Goal: Transaction & Acquisition: Book appointment/travel/reservation

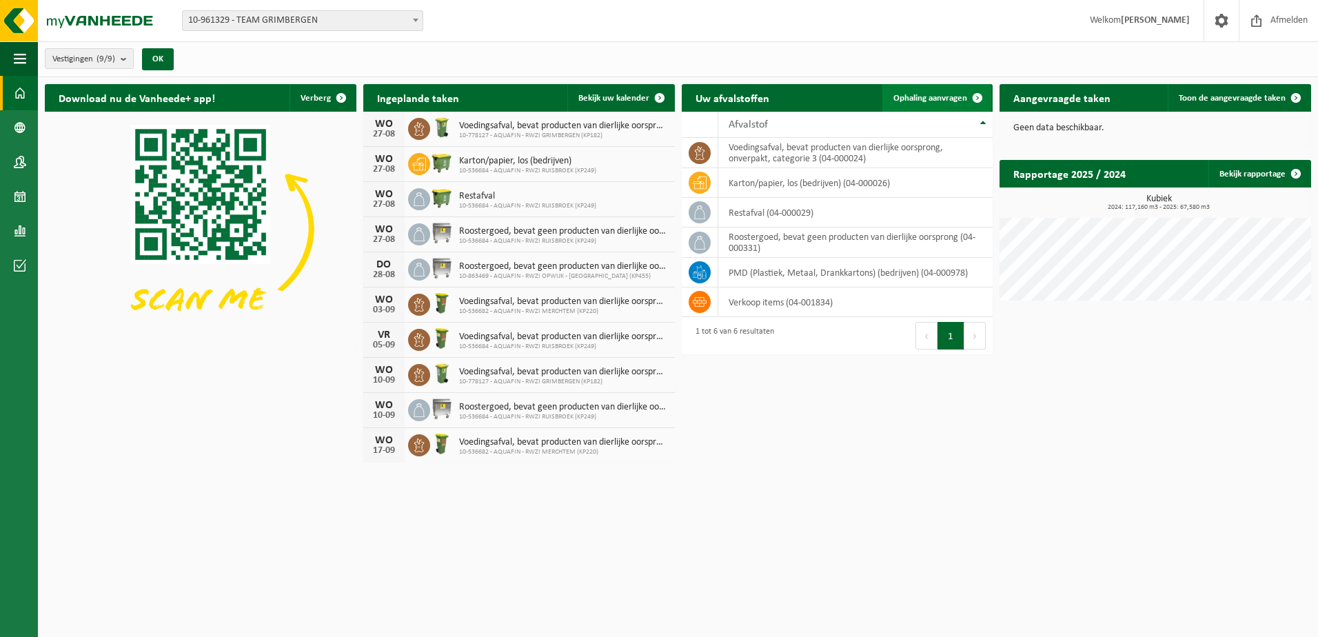
click at [971, 96] on span at bounding box center [978, 98] width 28 height 28
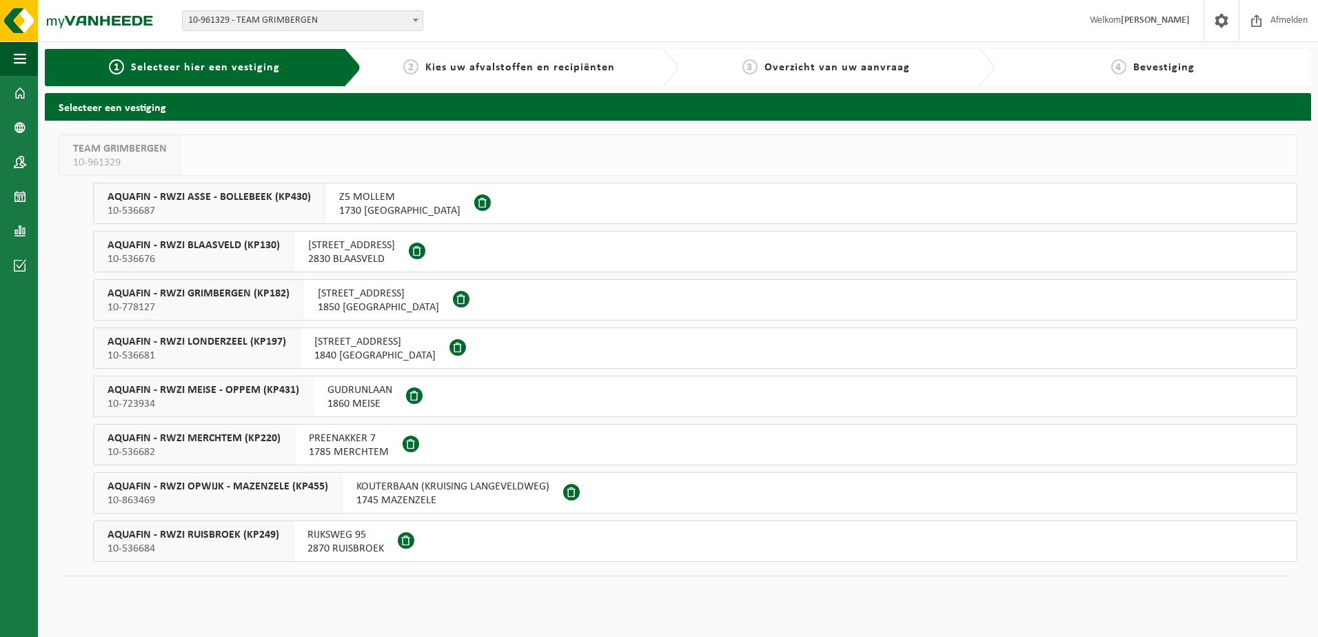
click at [244, 535] on span "AQUAFIN - RWZI RUISBROEK (KP249)" at bounding box center [194, 535] width 172 height 14
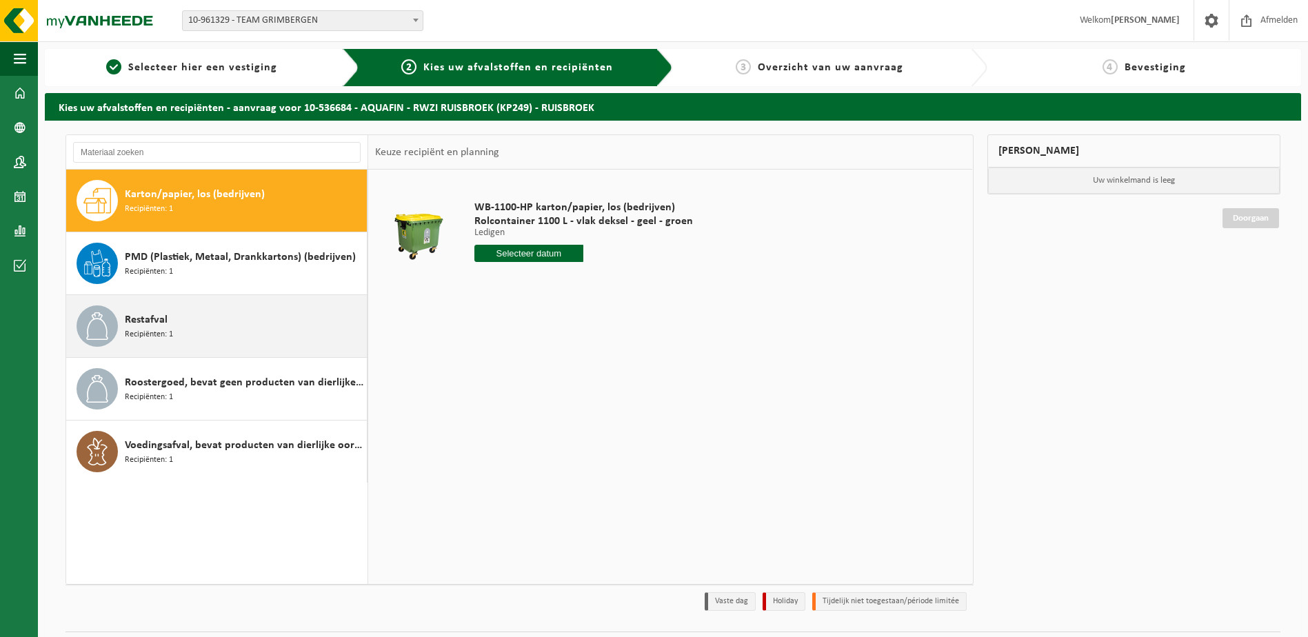
click at [152, 324] on span "Restafval" at bounding box center [146, 320] width 43 height 17
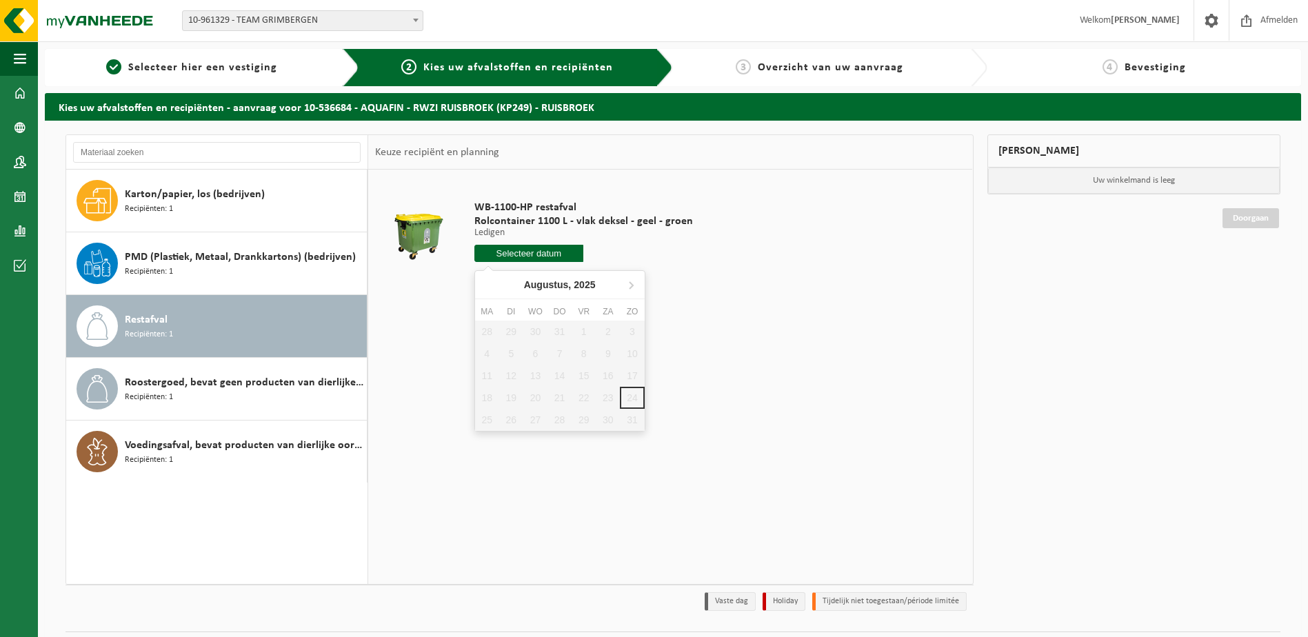
click at [529, 253] on input "text" at bounding box center [529, 253] width 110 height 17
click at [627, 278] on icon at bounding box center [631, 285] width 22 height 22
click at [537, 331] on div "3" at bounding box center [535, 332] width 24 height 22
type input "Van 2025-09-03"
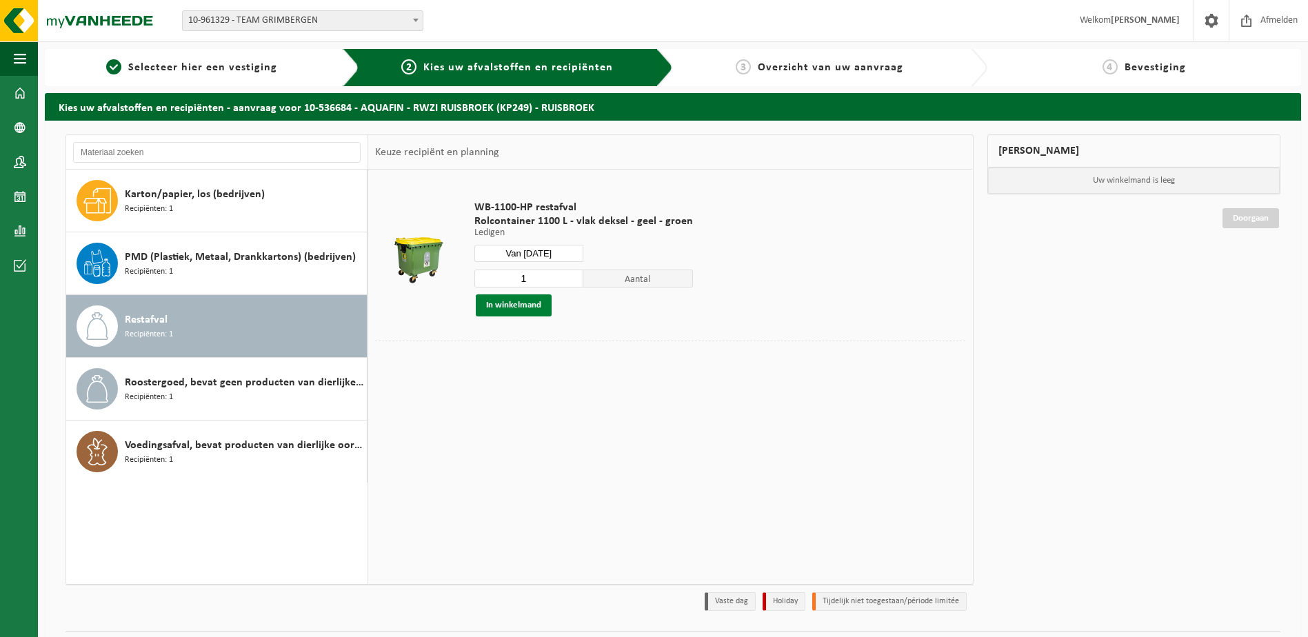
click at [520, 305] on button "In winkelmand" at bounding box center [514, 305] width 76 height 22
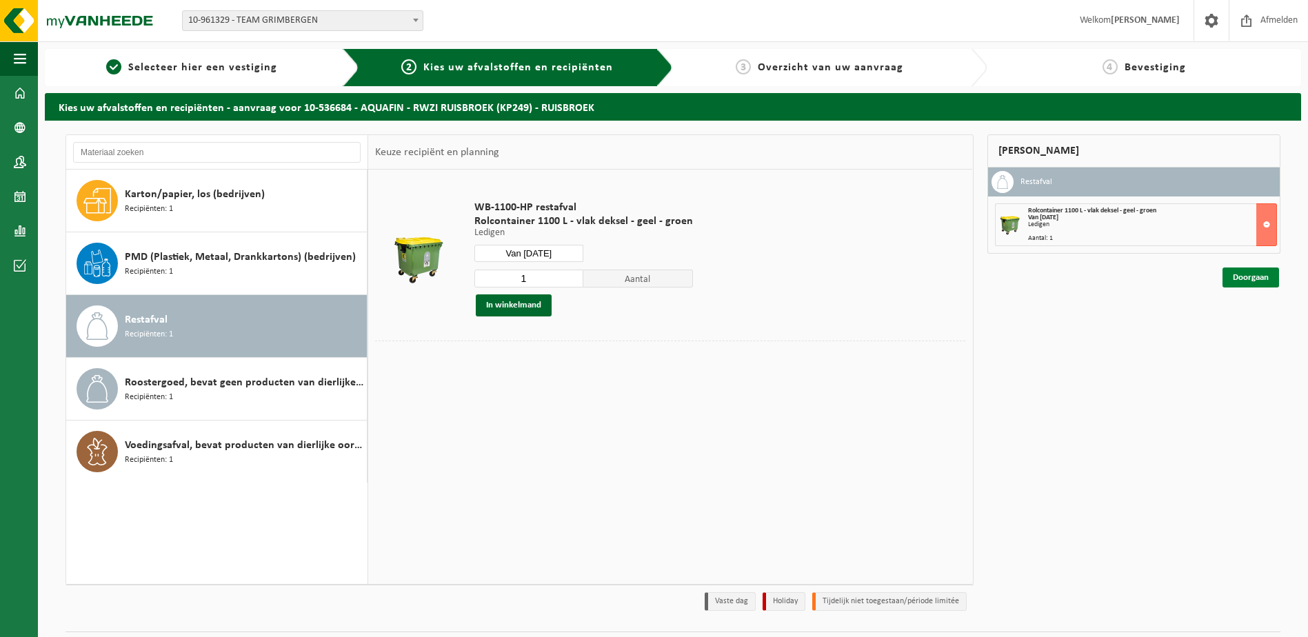
click at [1255, 278] on link "Doorgaan" at bounding box center [1250, 277] width 57 height 20
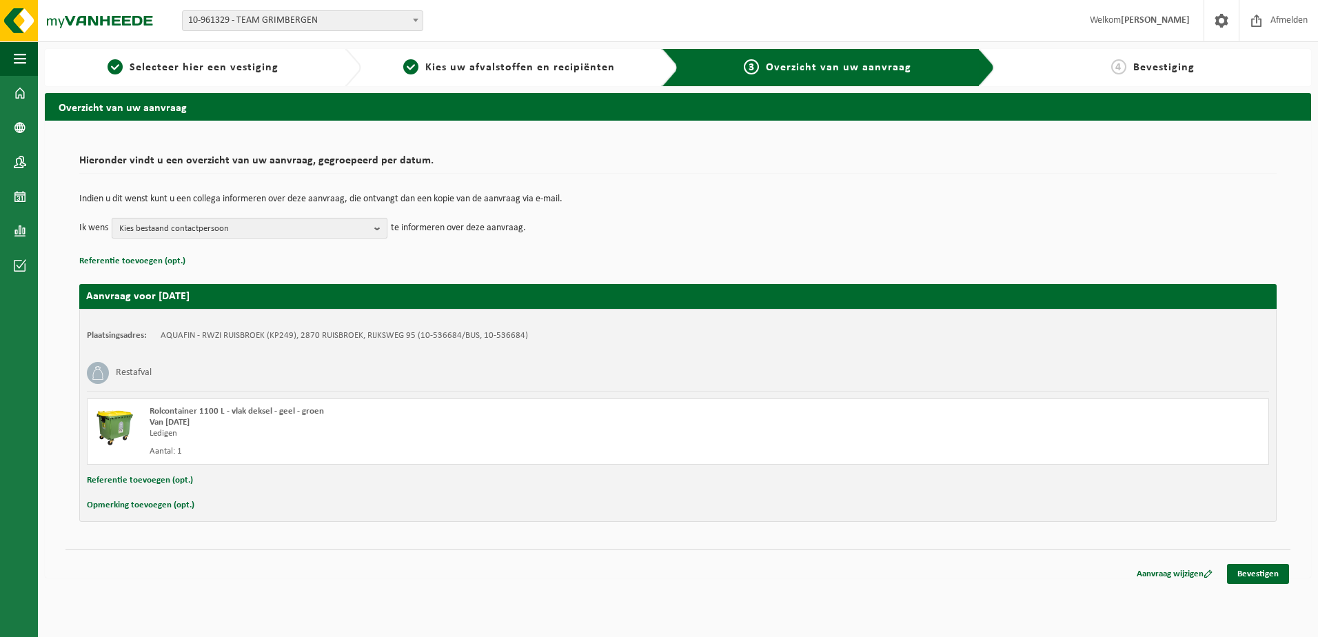
click at [377, 228] on b "button" at bounding box center [380, 228] width 12 height 19
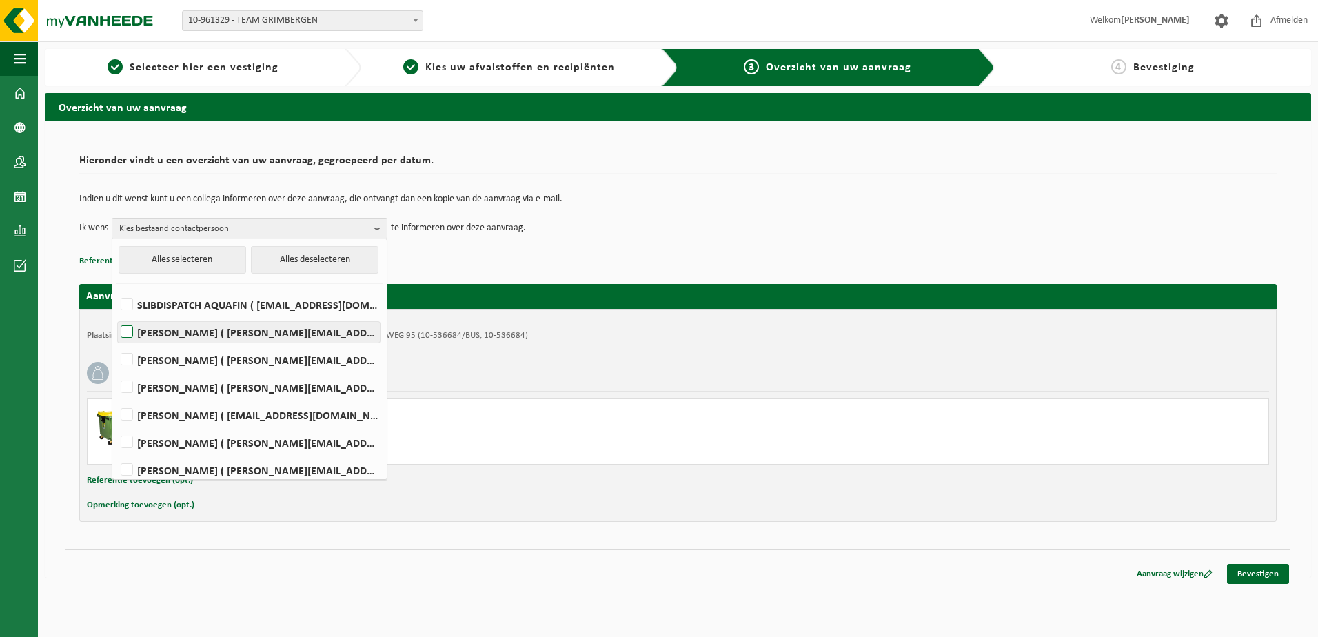
click at [207, 335] on label "ALAIN BIET ( alain.biet@aquafin.be )" at bounding box center [249, 332] width 262 height 21
click at [116, 315] on input "ALAIN BIET ( alain.biet@aquafin.be )" at bounding box center [115, 314] width 1 height 1
checkbox input "true"
drag, startPoint x: 1254, startPoint y: 567, endPoint x: 1252, endPoint y: 580, distance: 13.2
click at [1252, 580] on link "Bevestigen" at bounding box center [1258, 574] width 62 height 20
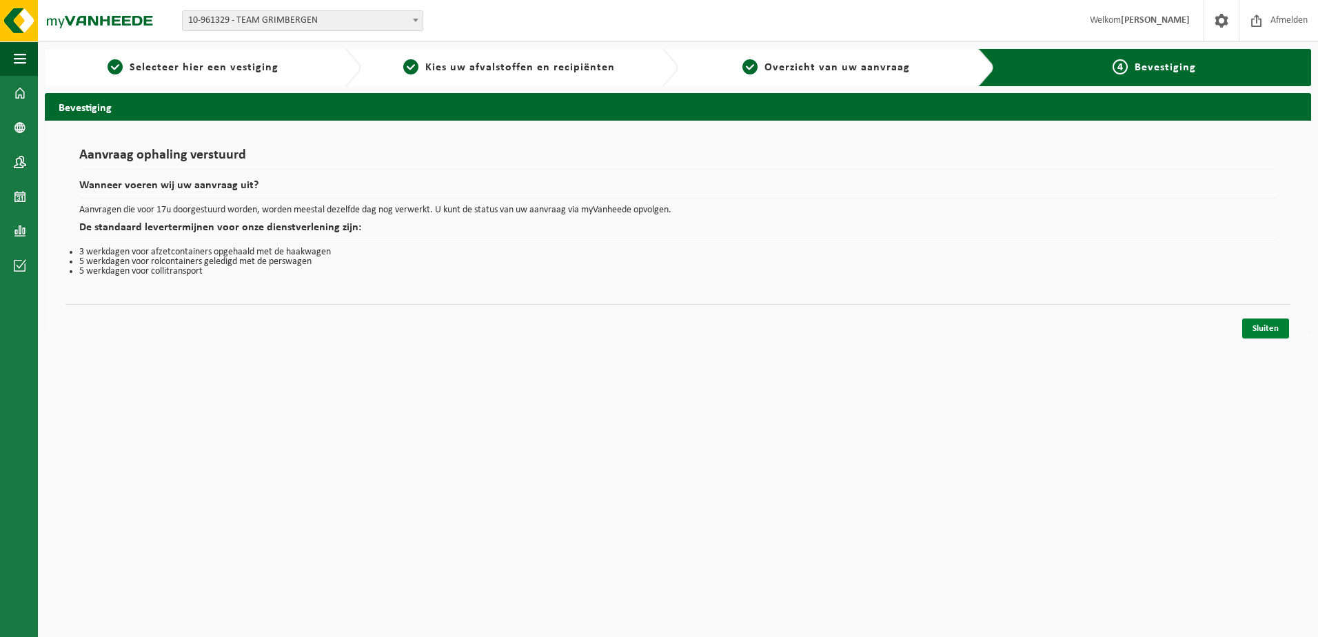
click at [1268, 329] on link "Sluiten" at bounding box center [1265, 328] width 47 height 20
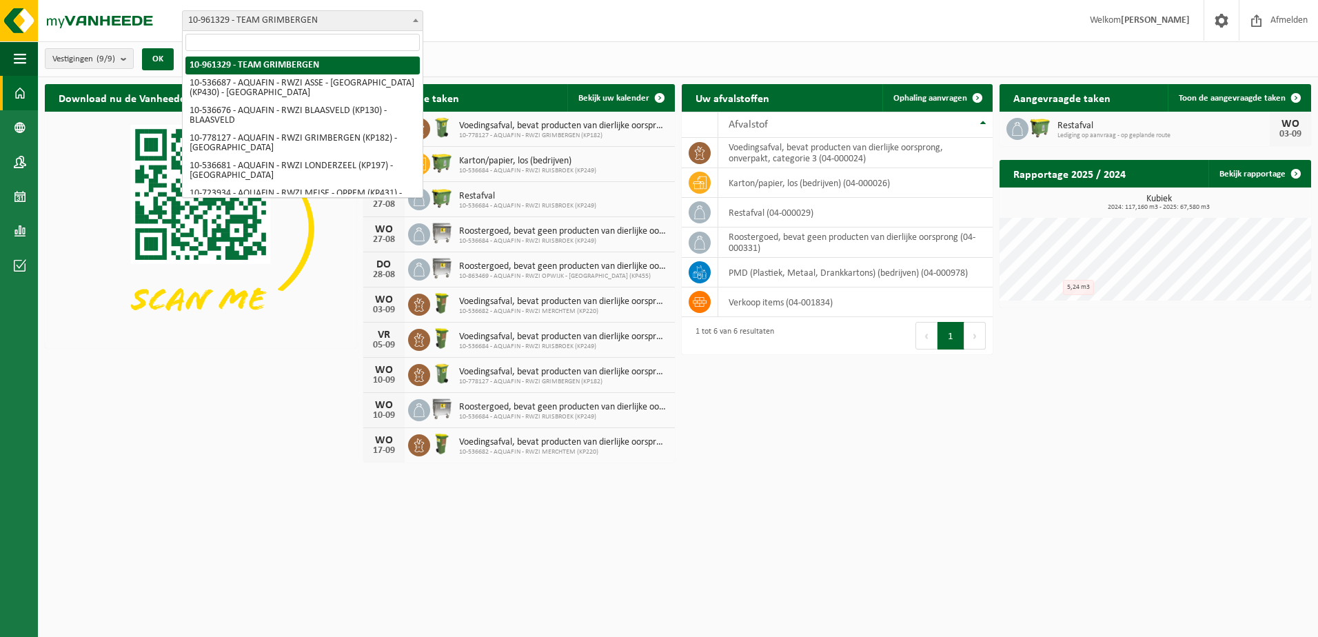
click at [416, 19] on b at bounding box center [416, 20] width 6 height 3
click at [822, 512] on html "Vestiging: 10-961329 - TEAM GRIMBERGEN 10-536687 - AQUAFIN - RWZI ASSE - [GEOGR…" at bounding box center [659, 318] width 1318 height 637
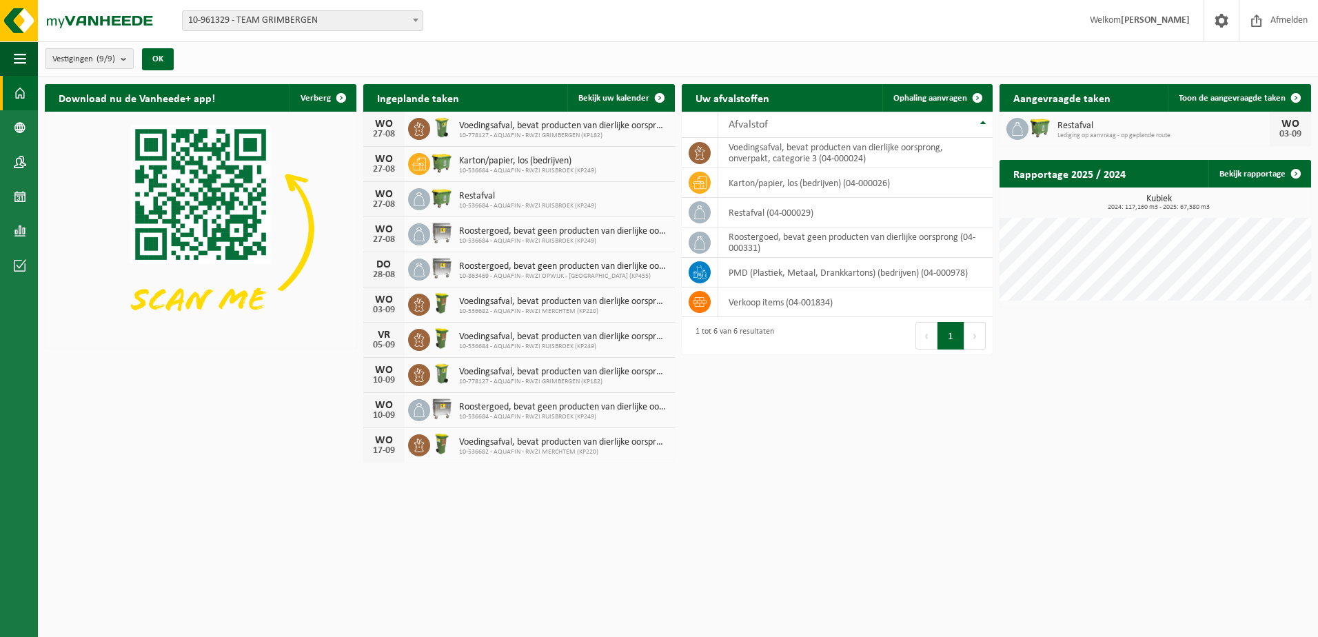
click at [416, 24] on span at bounding box center [416, 20] width 14 height 18
